Goal: Consume media (video, audio): Consume media (video, audio)

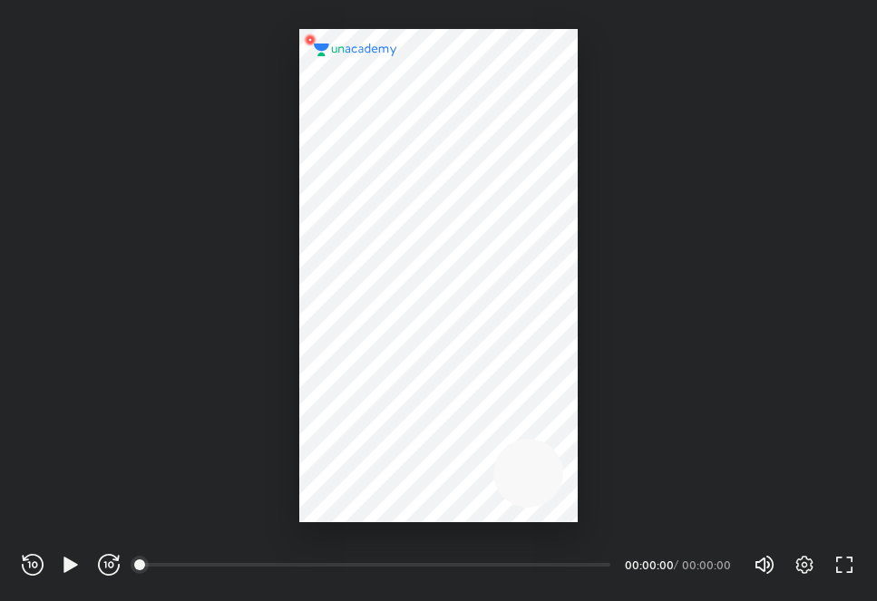
scroll to position [601, 877]
click at [65, 559] on icon "button" at bounding box center [70, 564] width 14 height 15
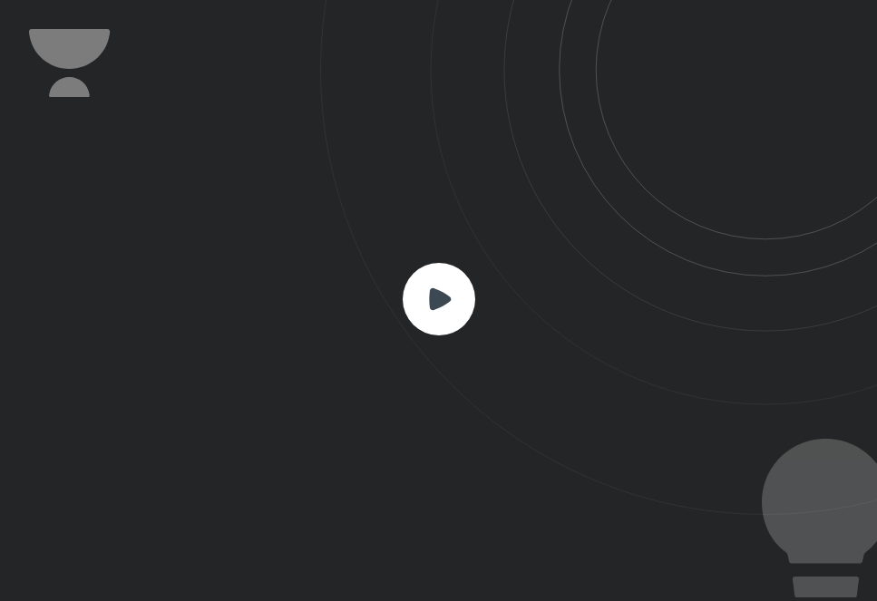
click at [433, 296] on icon at bounding box center [440, 298] width 22 height 22
click at [439, 297] on icon at bounding box center [440, 298] width 22 height 22
click at [440, 294] on icon at bounding box center [440, 298] width 22 height 22
click at [437, 291] on icon at bounding box center [440, 298] width 22 height 22
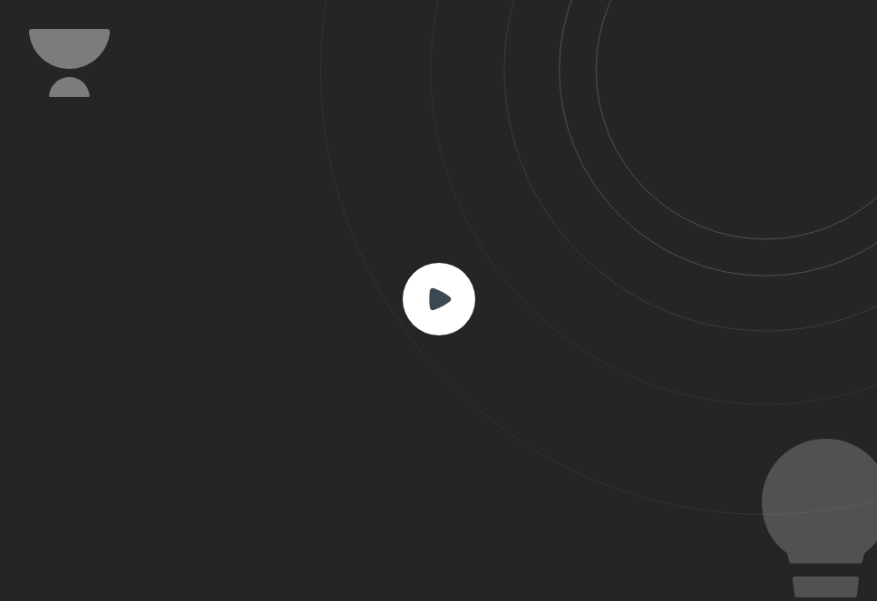
click at [437, 291] on icon at bounding box center [440, 298] width 22 height 22
click at [435, 301] on icon at bounding box center [440, 298] width 22 height 22
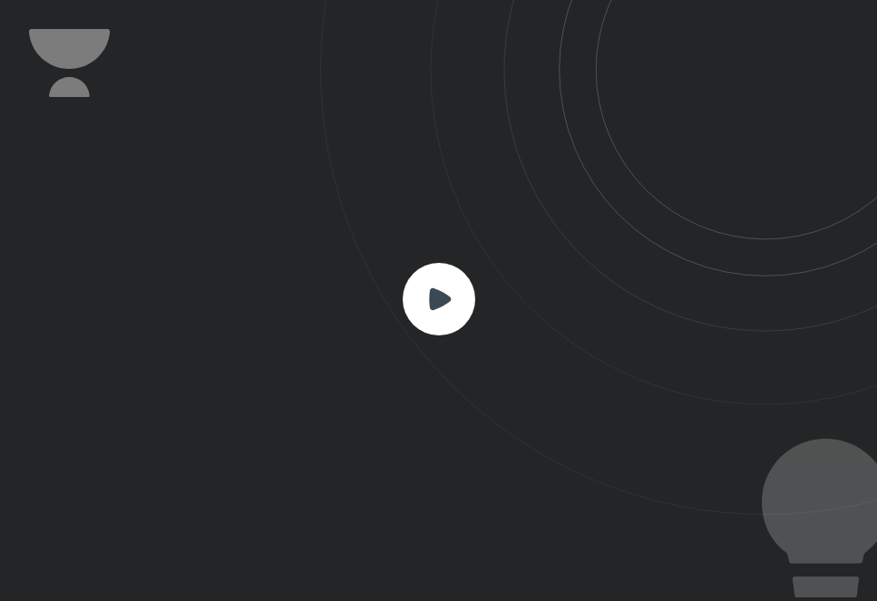
click at [443, 292] on icon at bounding box center [440, 298] width 22 height 22
